Goal: Information Seeking & Learning: Learn about a topic

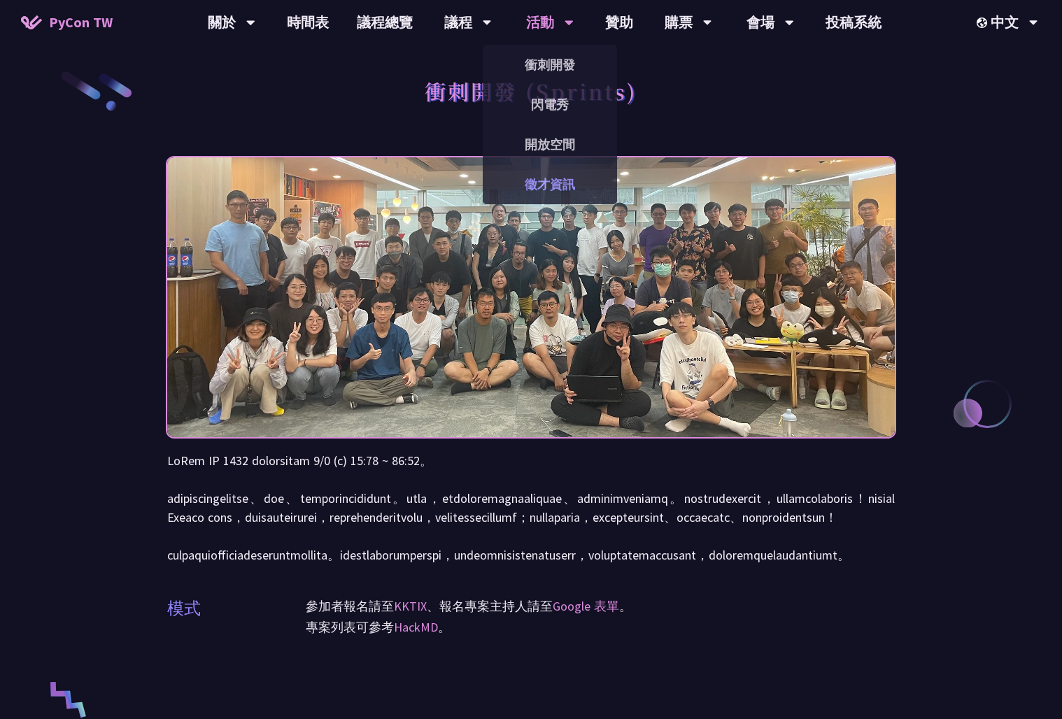
click at [551, 189] on link "徵才資訊" at bounding box center [550, 184] width 134 height 33
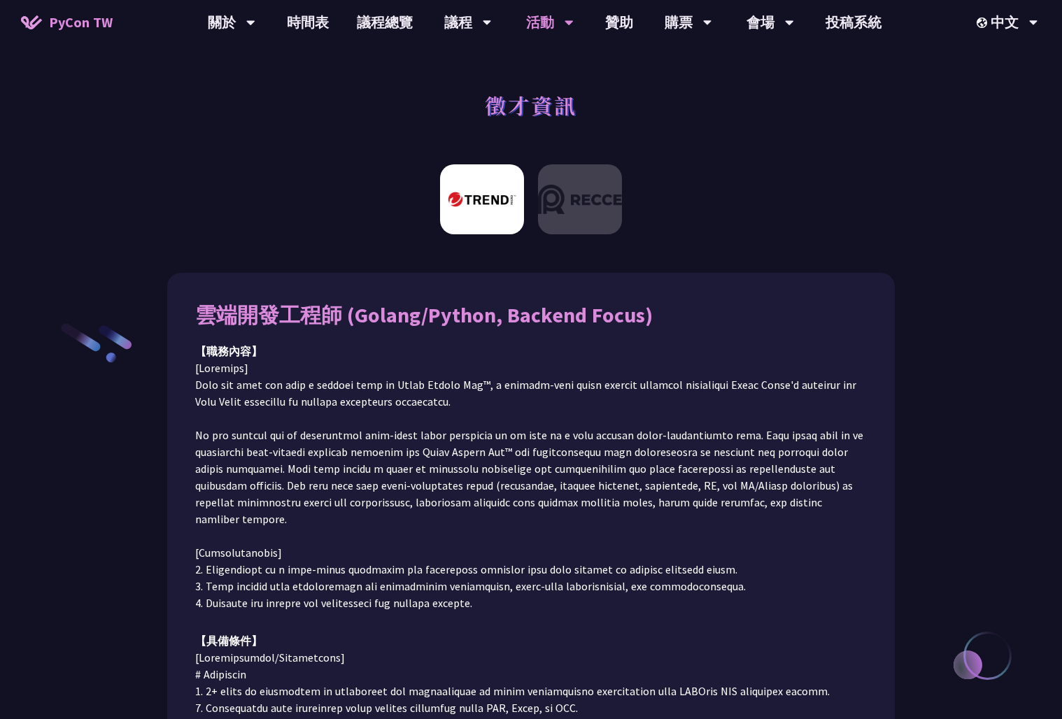
click at [61, 180] on div at bounding box center [531, 204] width 1062 height 94
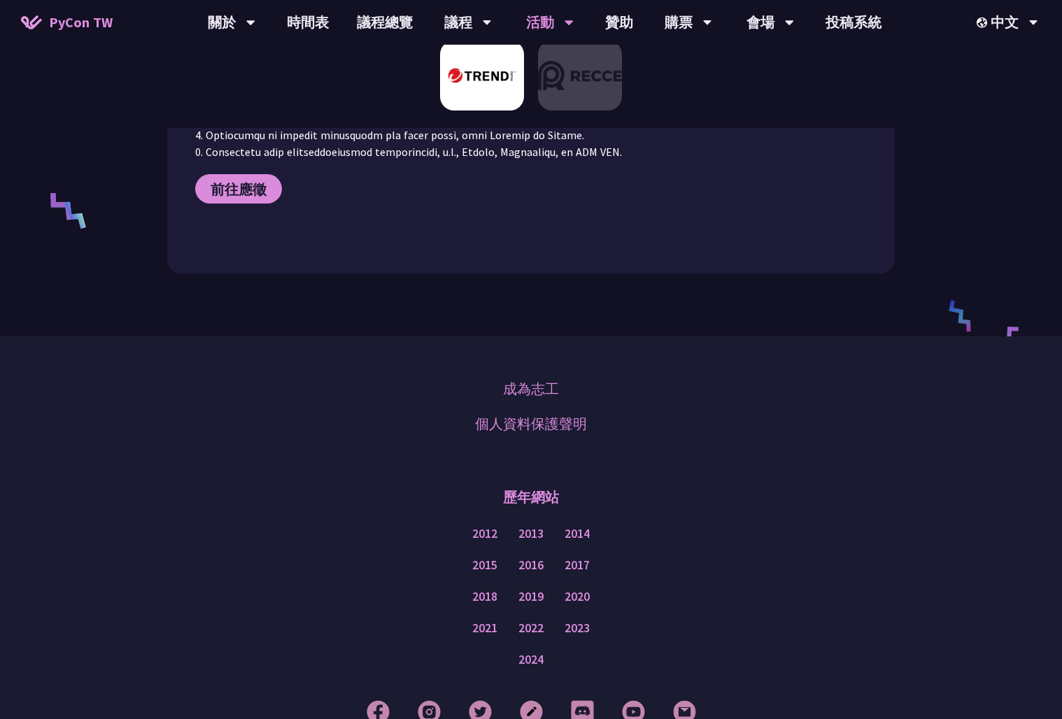
scroll to position [664, 0]
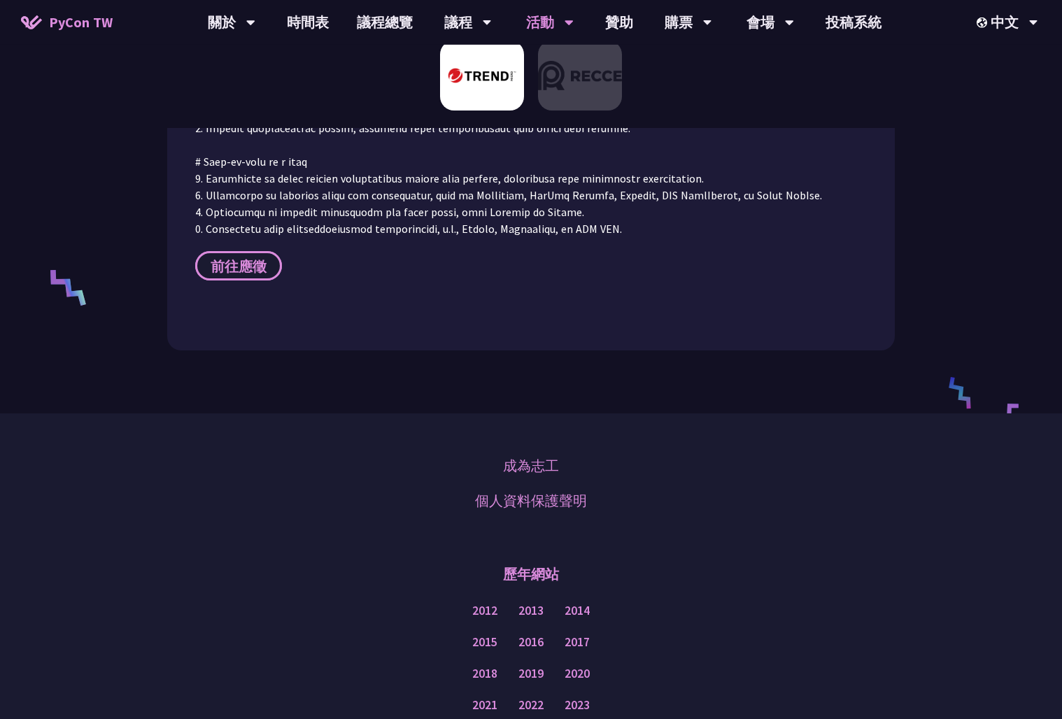
click at [246, 257] on span "前往應徵" at bounding box center [239, 265] width 56 height 17
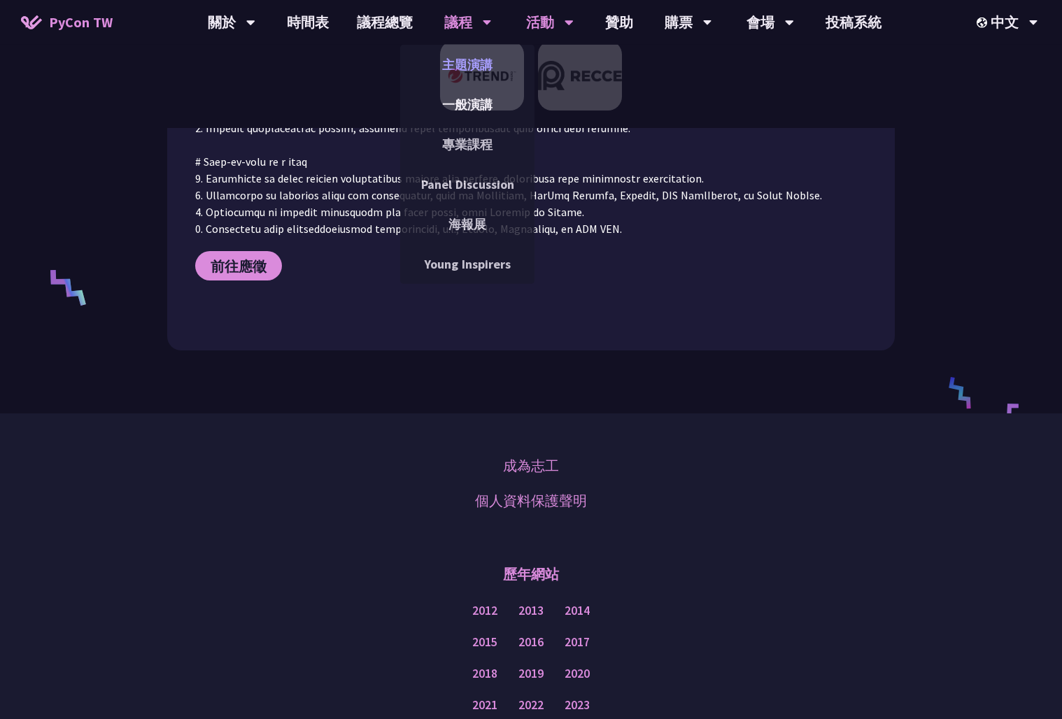
click at [464, 69] on link "主題演講" at bounding box center [467, 64] width 134 height 33
